Goal: Transaction & Acquisition: Purchase product/service

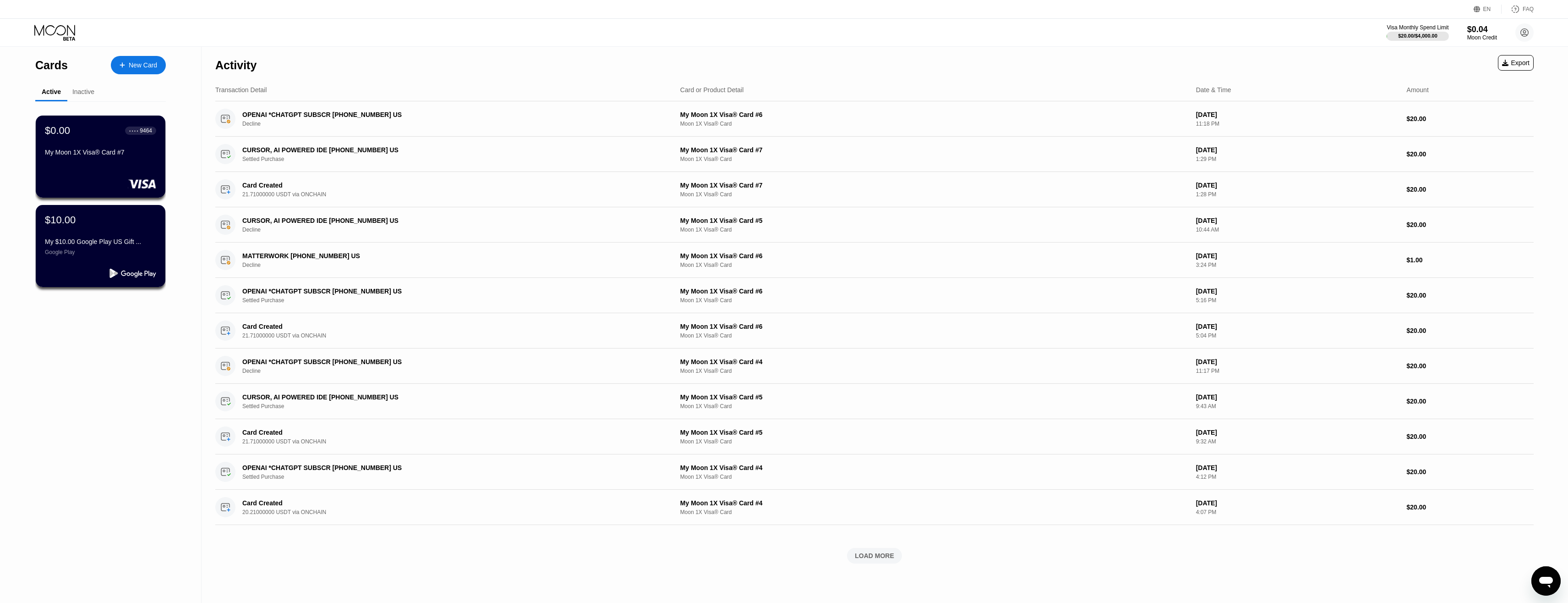
click at [148, 64] on div "New Card" at bounding box center [142, 65] width 29 height 8
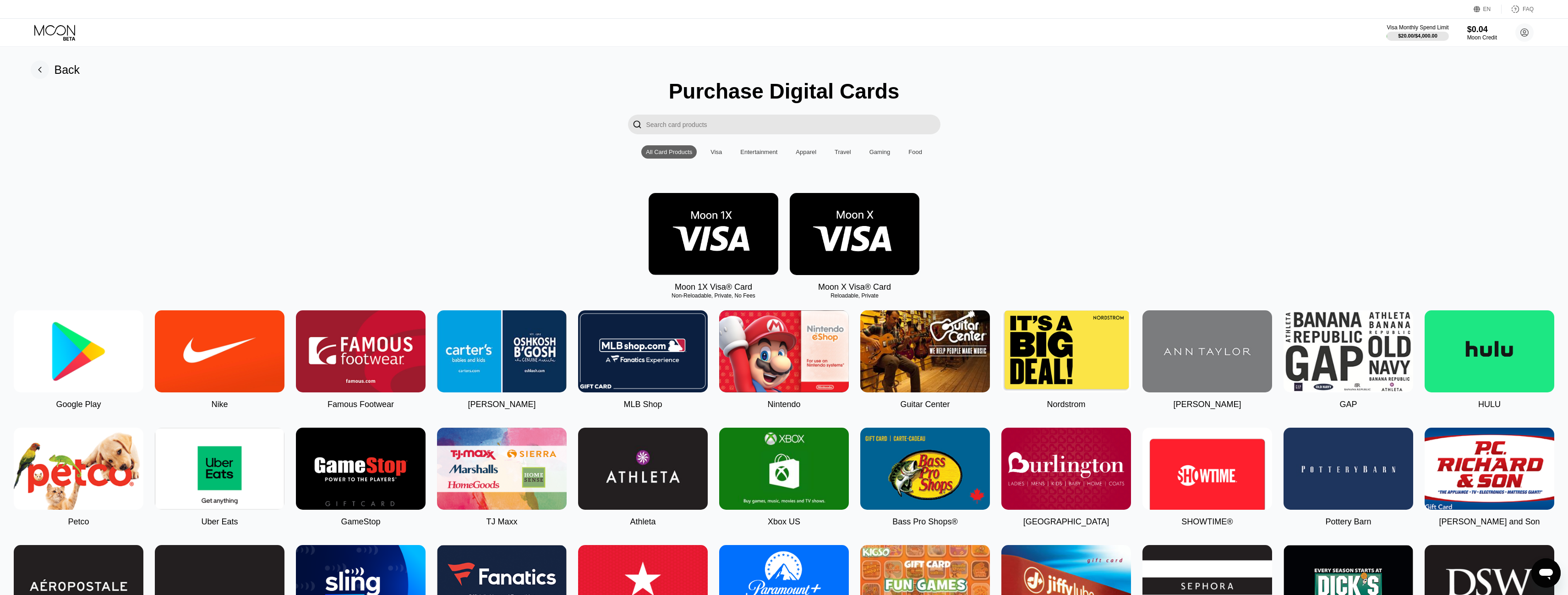
click at [734, 251] on img at bounding box center [713, 234] width 130 height 82
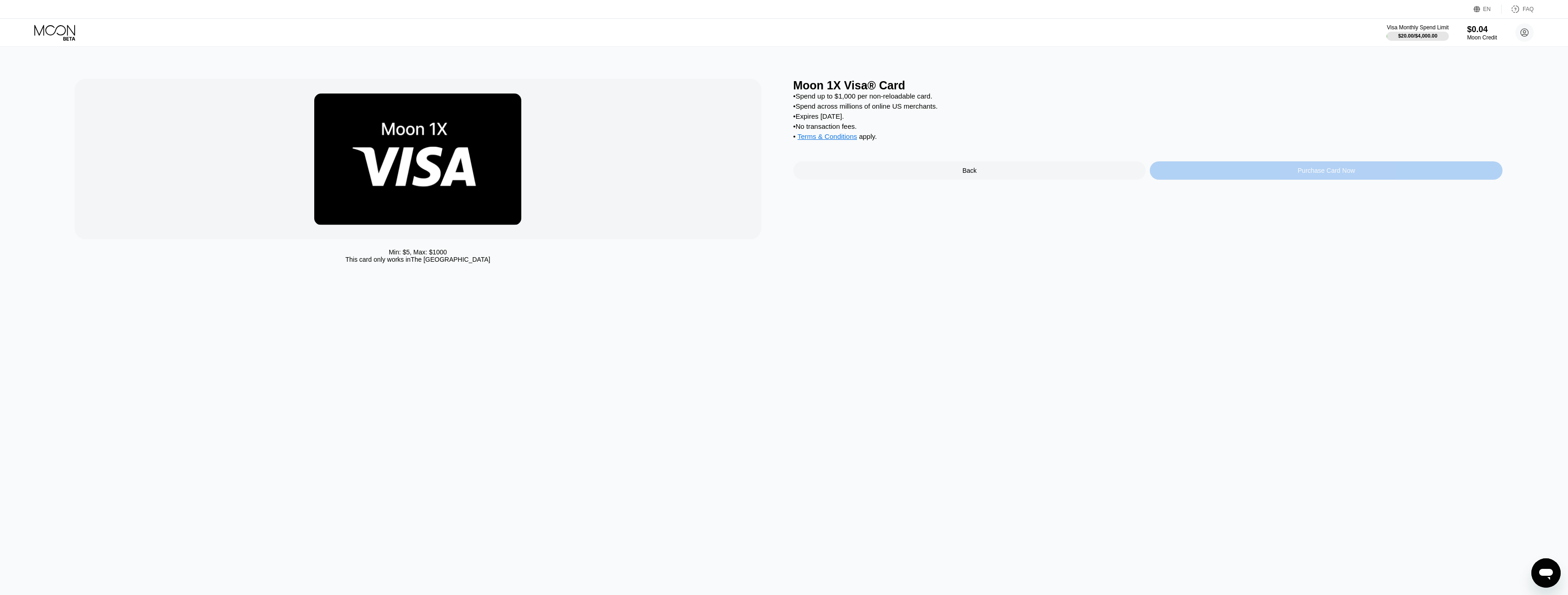
click at [1227, 178] on div "Purchase Card Now" at bounding box center [1326, 171] width 352 height 18
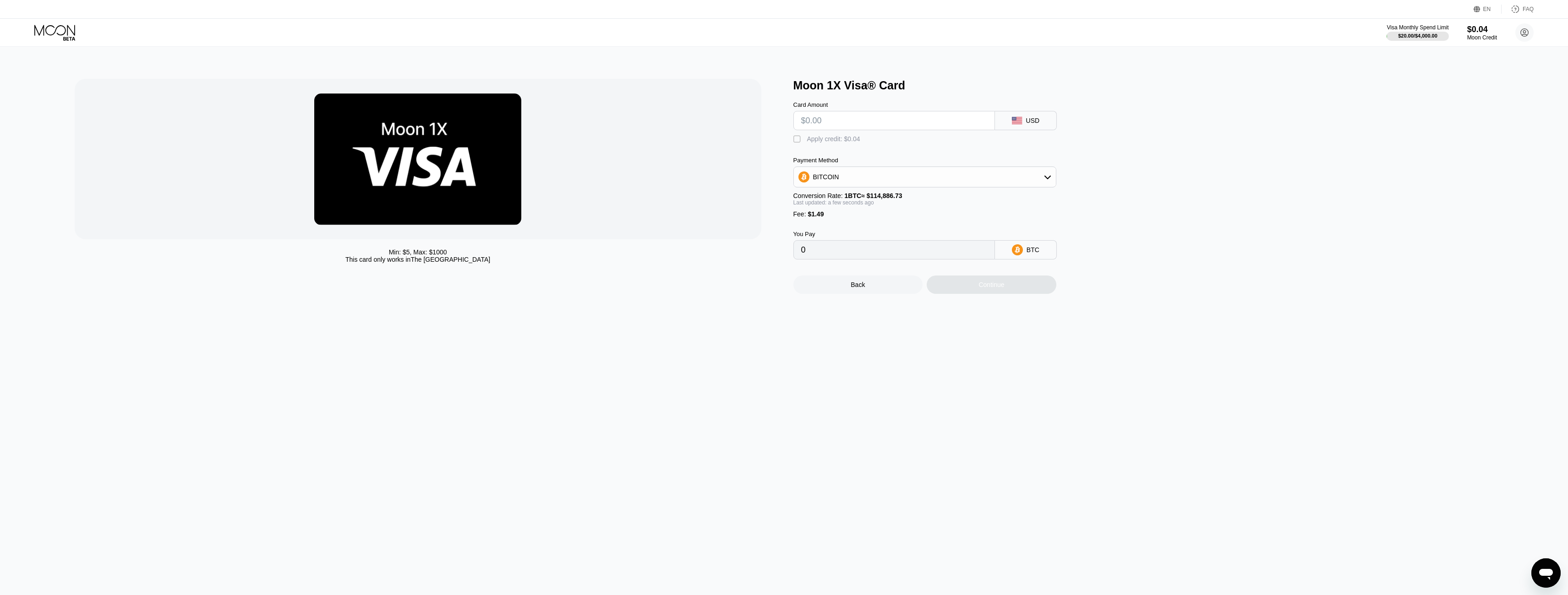
click at [928, 173] on div "BITCOIN" at bounding box center [925, 177] width 263 height 21
click at [926, 180] on div "BITCOIN" at bounding box center [925, 177] width 262 height 18
click at [845, 226] on span "USDT on TRON" at bounding box center [839, 222] width 46 height 7
type input "0.00"
click at [859, 121] on input "text" at bounding box center [894, 121] width 186 height 18
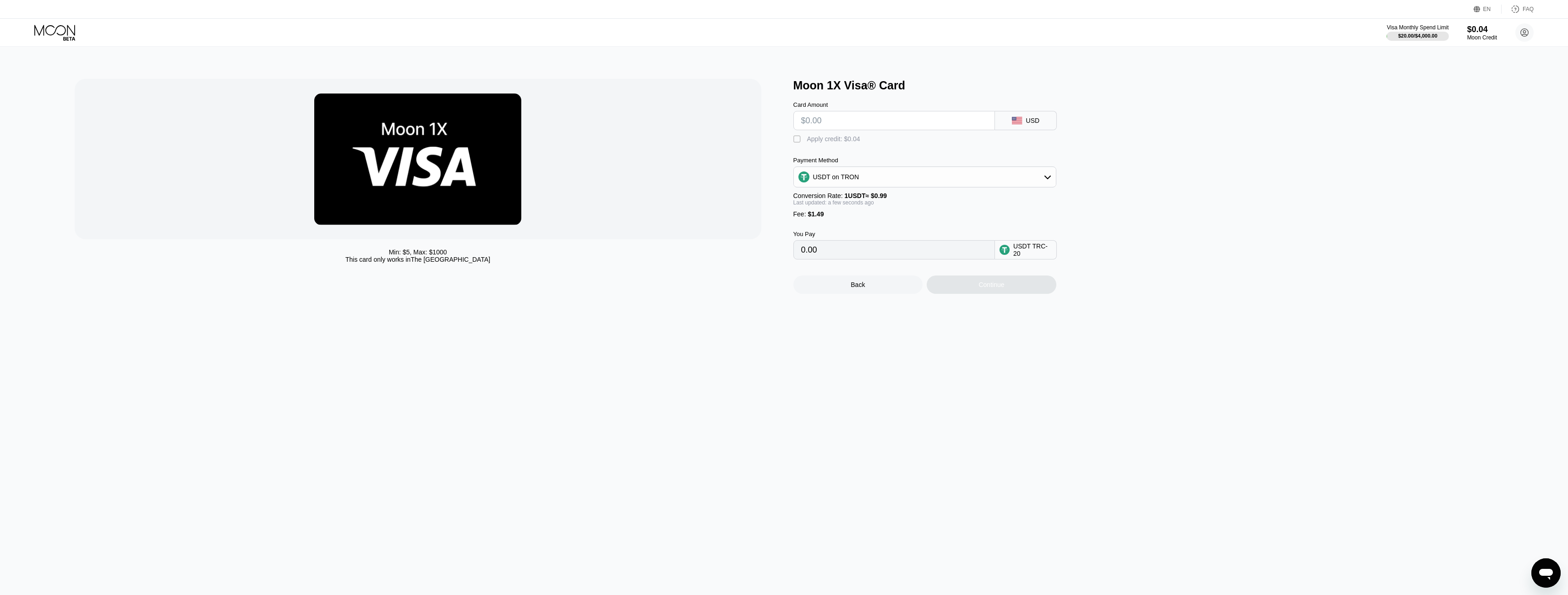
type input "$2"
type input "3.53"
type input "$20"
type input "21.71"
type input "$20"
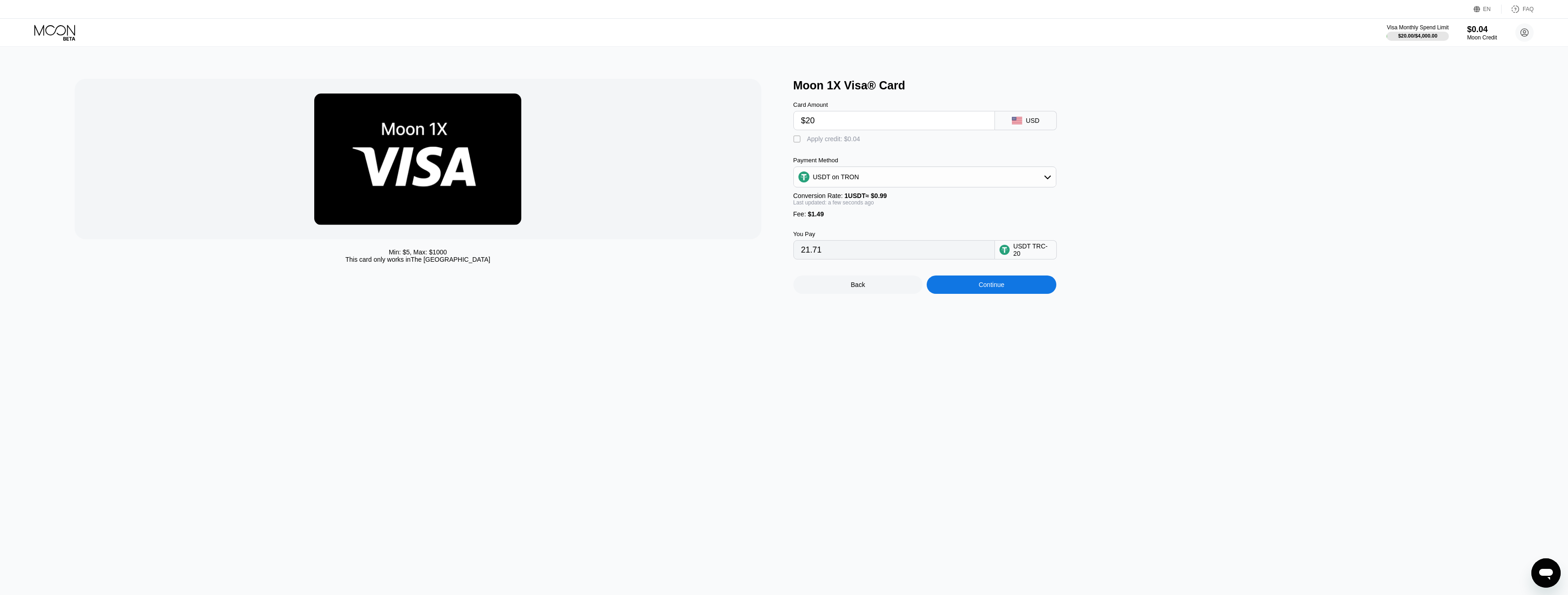
click at [954, 294] on div "Continue" at bounding box center [991, 284] width 130 height 18
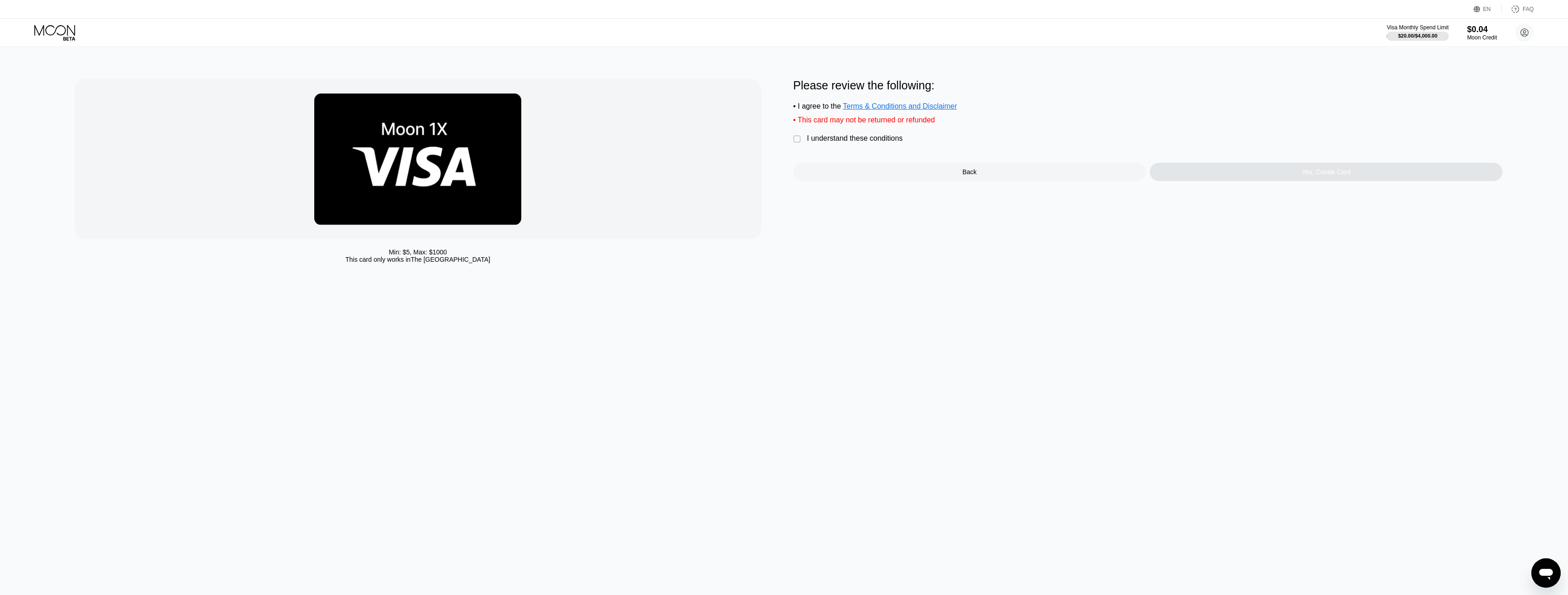
click at [827, 151] on div "Please review the following: • I agree to the Terms & Conditions and Disclaimer…" at bounding box center [1148, 130] width 710 height 102
click at [821, 143] on div "I understand these conditions" at bounding box center [855, 138] width 96 height 9
click at [1269, 181] on div "Yes, Create Card" at bounding box center [1326, 172] width 352 height 18
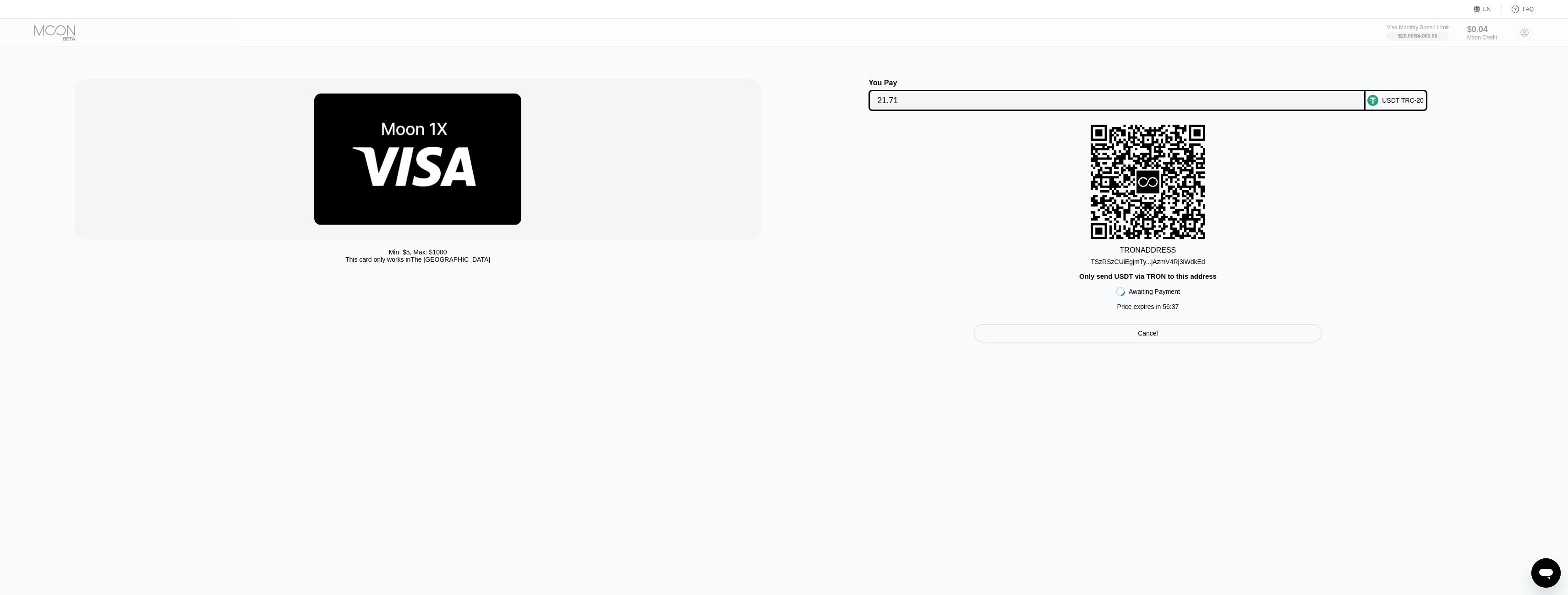
click at [1340, 261] on div "TRON ADDRESS TSzRSzCUiEgjmTy...jAzmV4Rj3iWdkEd Only send USDT via TRON to this …" at bounding box center [1148, 220] width 710 height 190
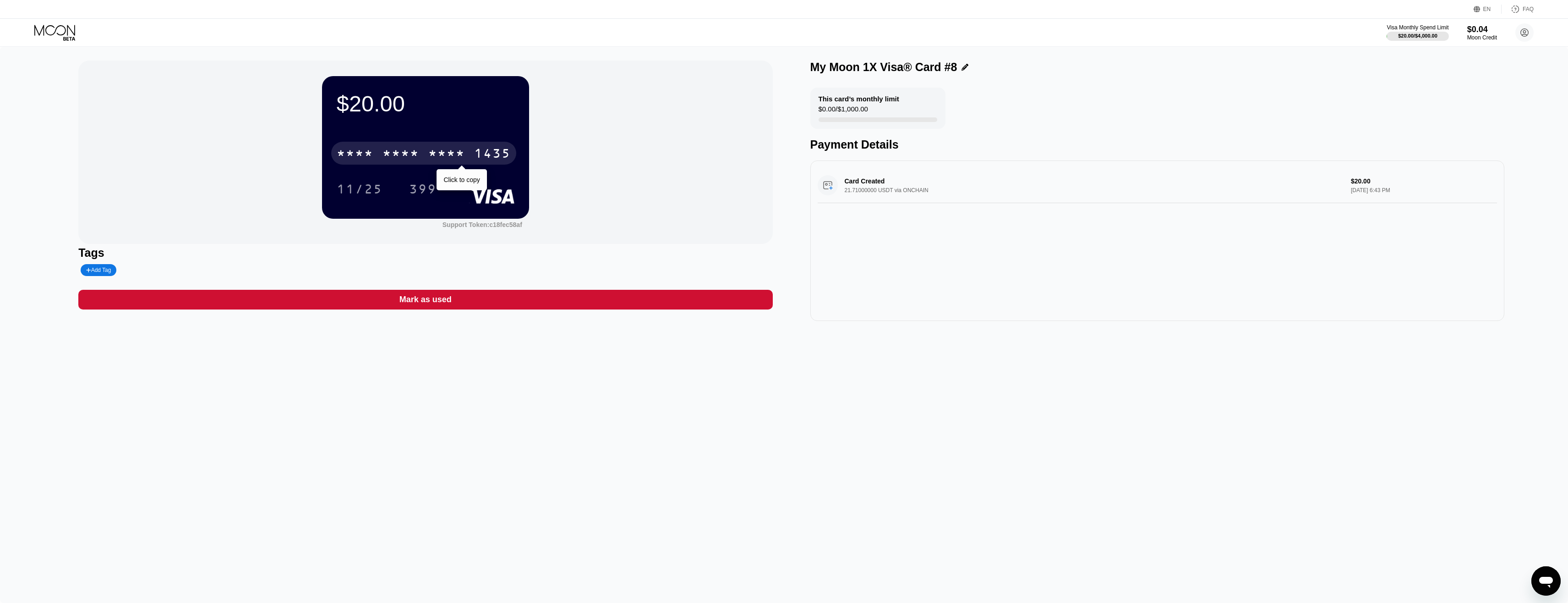
click at [438, 162] on div "* * * *" at bounding box center [447, 155] width 37 height 15
click at [418, 192] on div "399" at bounding box center [422, 190] width 27 height 15
